Goal: Navigation & Orientation: Find specific page/section

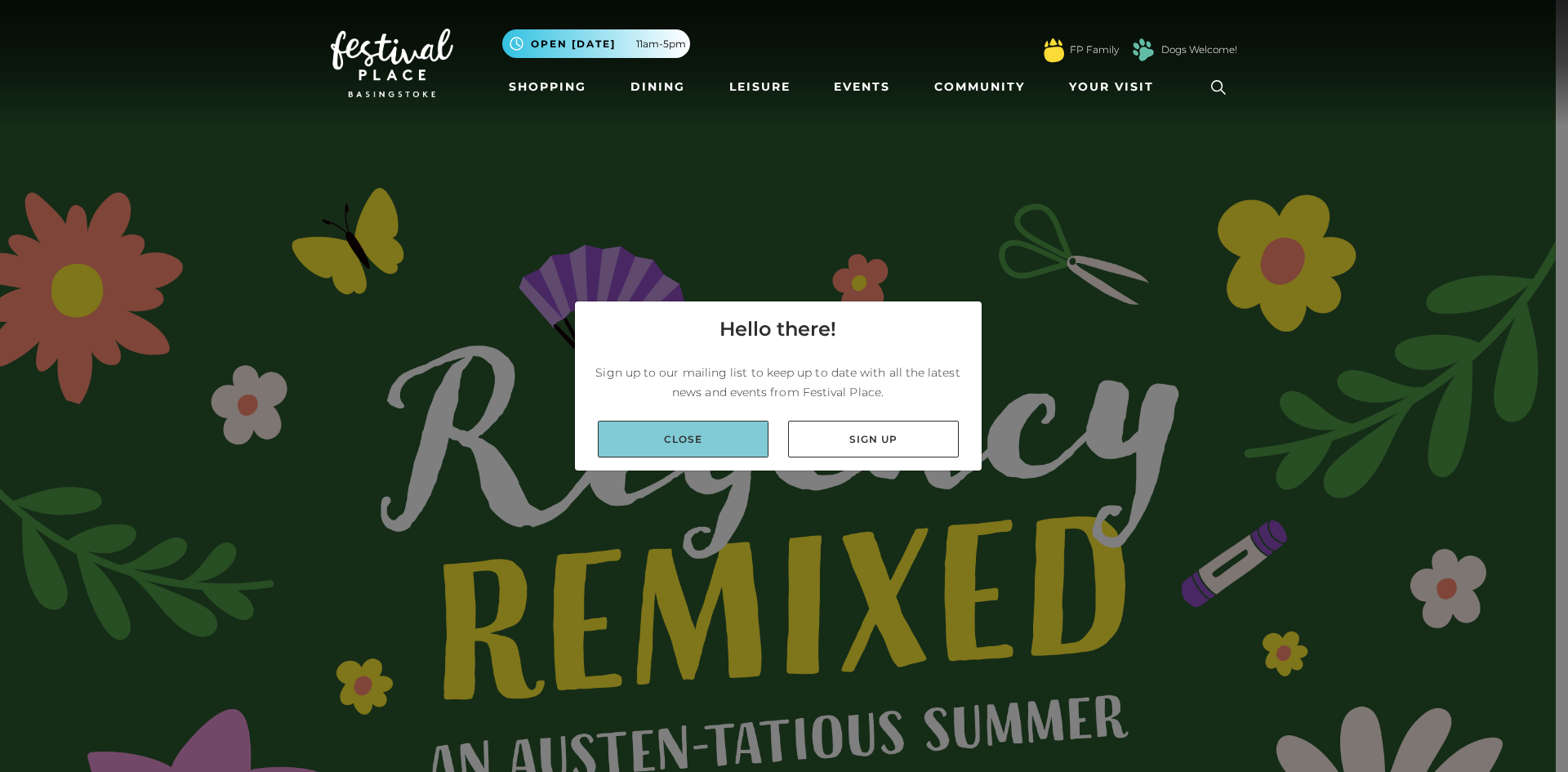
click at [730, 439] on link "Close" at bounding box center [683, 439] width 170 height 37
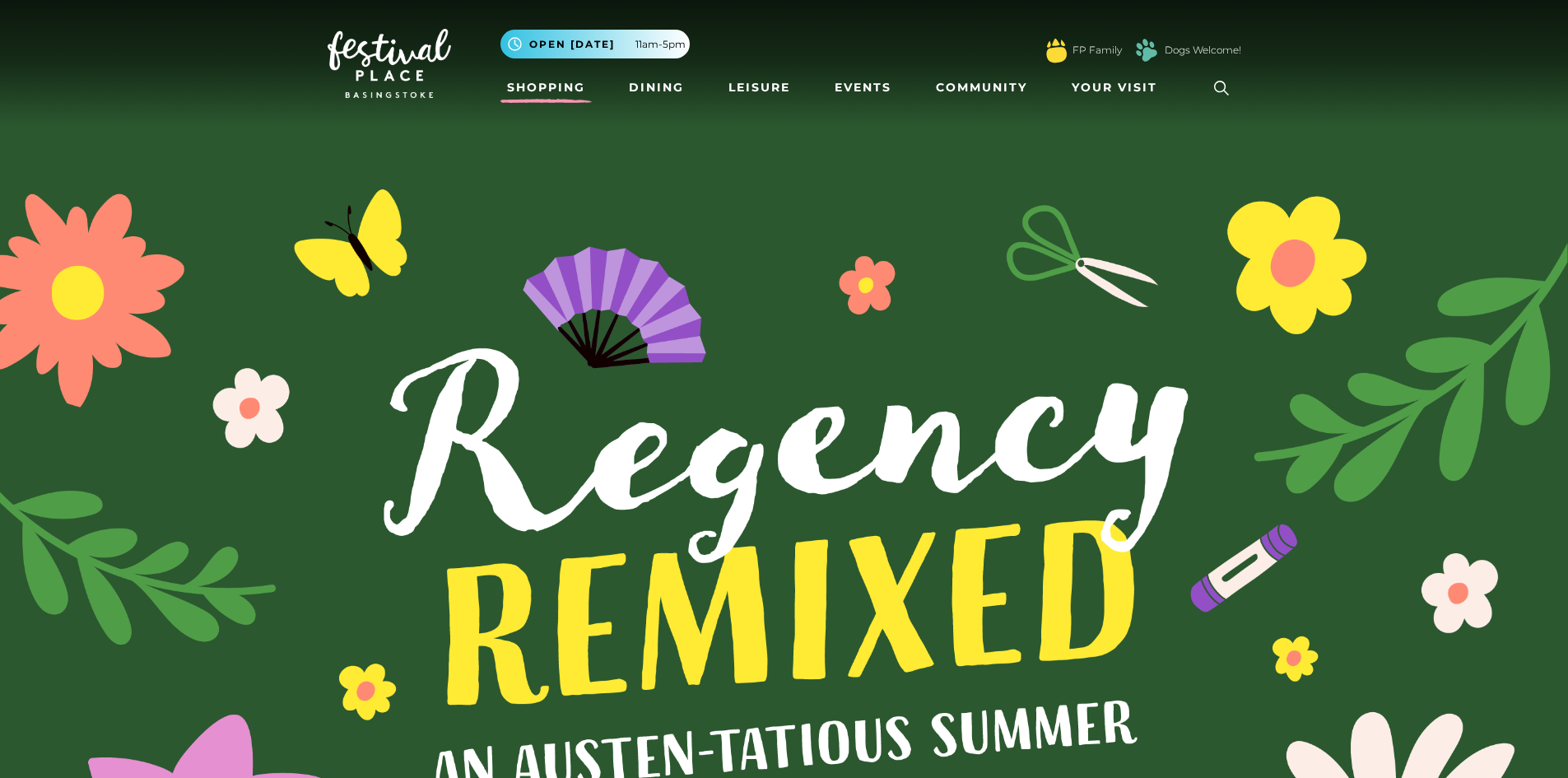
click at [552, 81] on link "Shopping" at bounding box center [546, 87] width 91 height 30
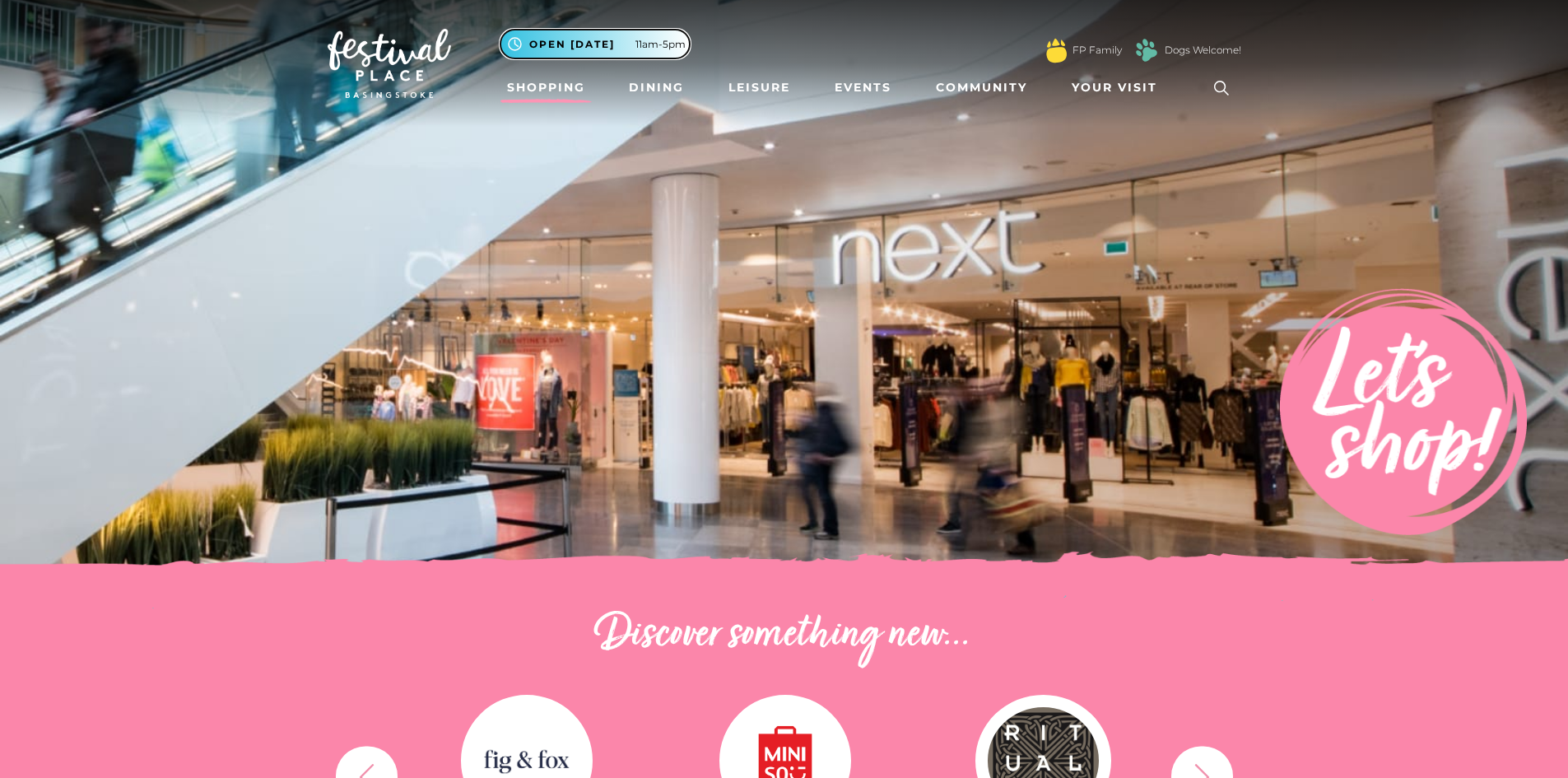
click at [649, 44] on span "11am-5pm" at bounding box center [660, 44] width 50 height 15
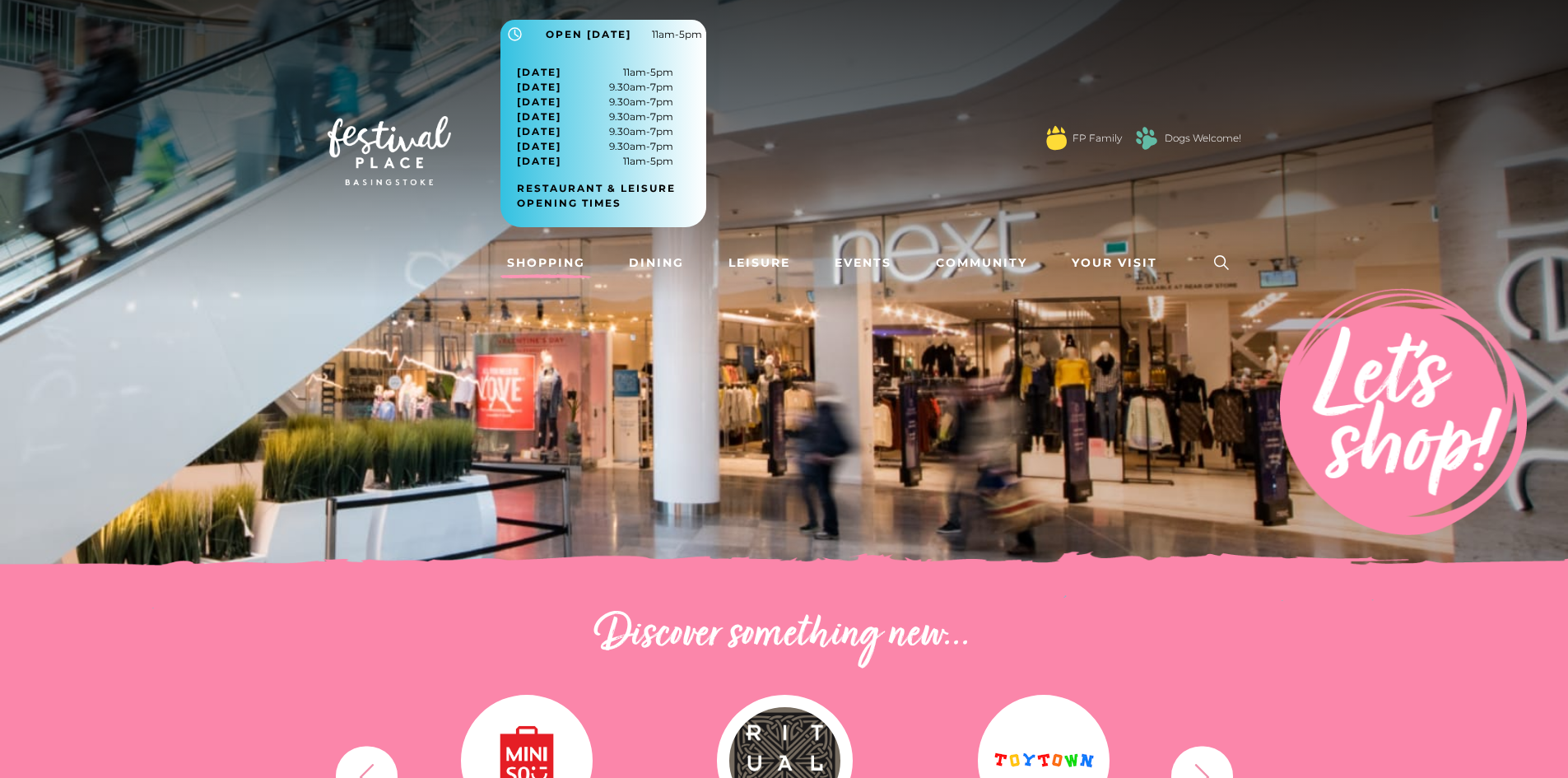
drag, startPoint x: 589, startPoint y: 127, endPoint x: 671, endPoint y: 136, distance: 82.5
click at [671, 136] on span "Friday 9.30am-7pm" at bounding box center [595, 131] width 156 height 15
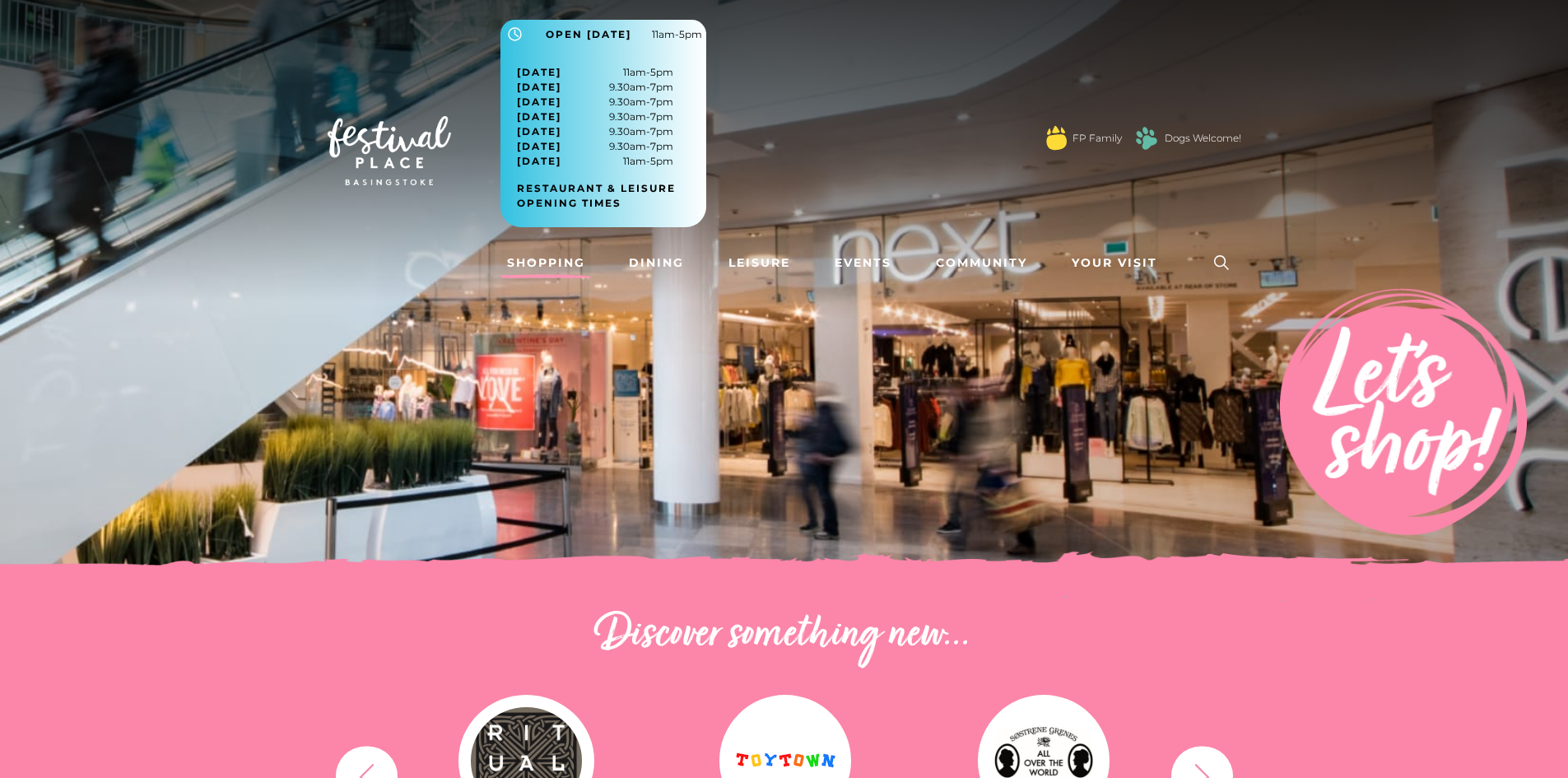
click at [808, 436] on img at bounding box center [784, 288] width 1568 height 577
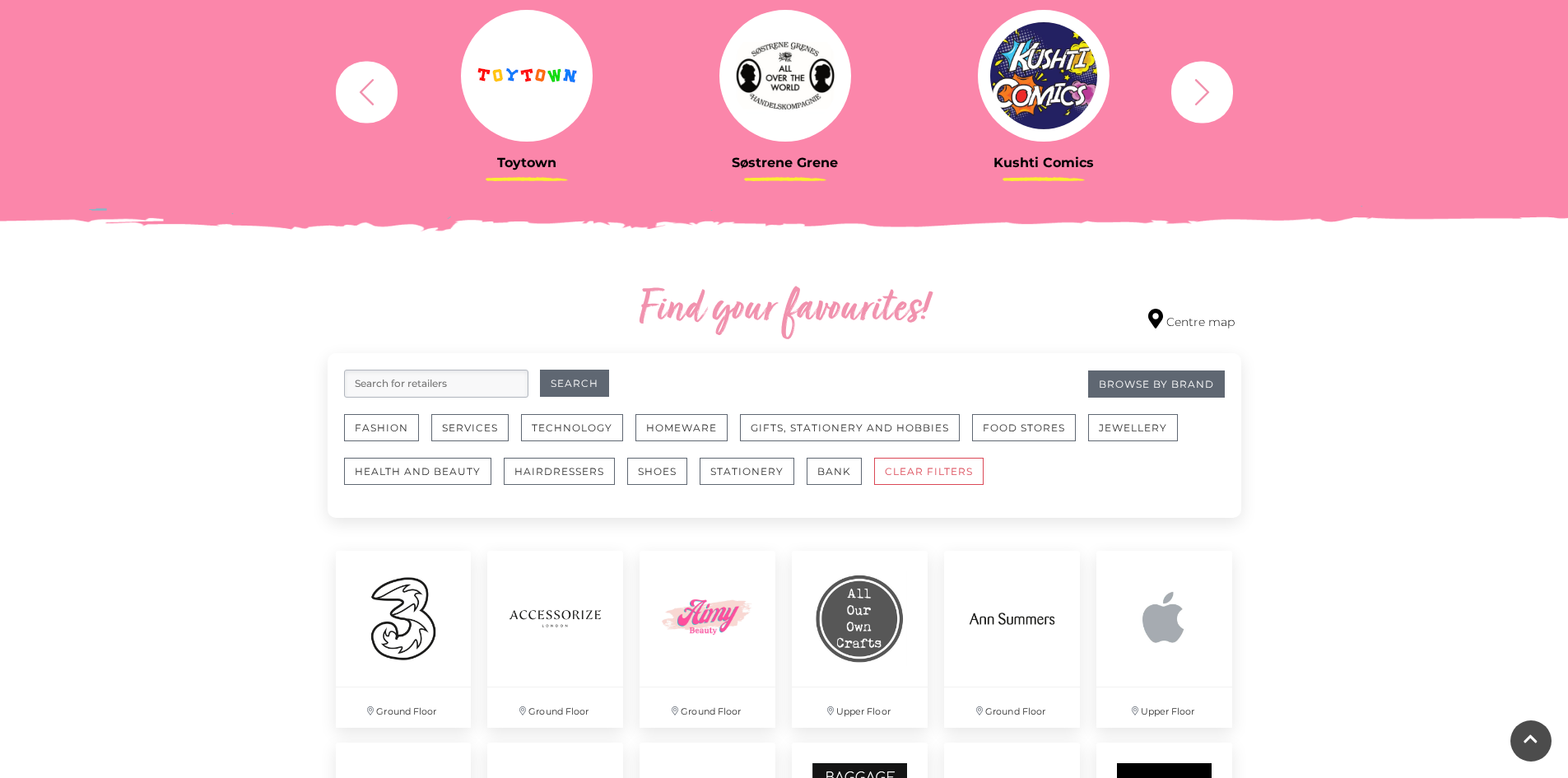
scroll to position [824, 0]
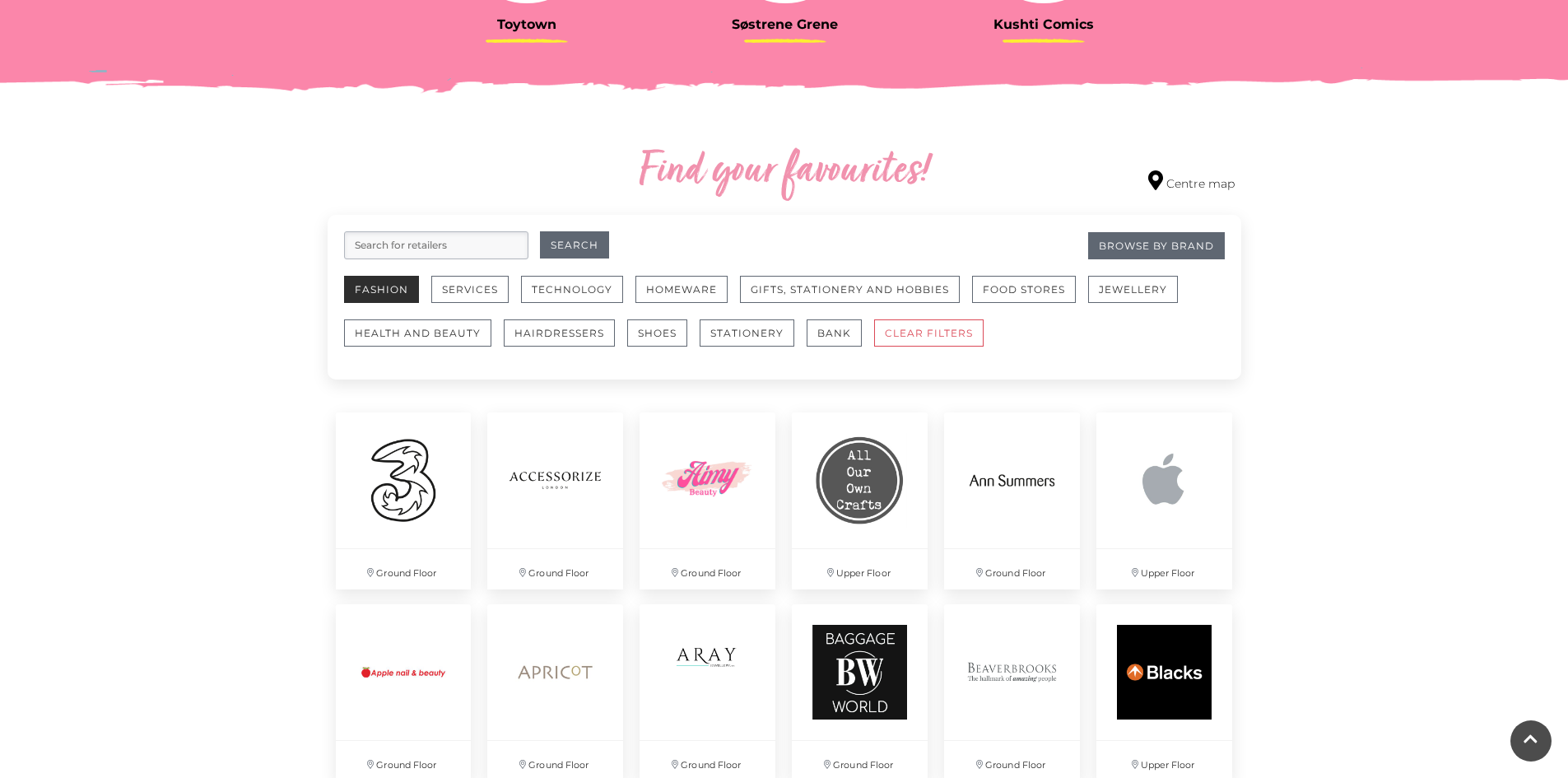
click at [401, 299] on button "Fashion" at bounding box center [381, 288] width 75 height 27
